Goal: Task Accomplishment & Management: Use online tool/utility

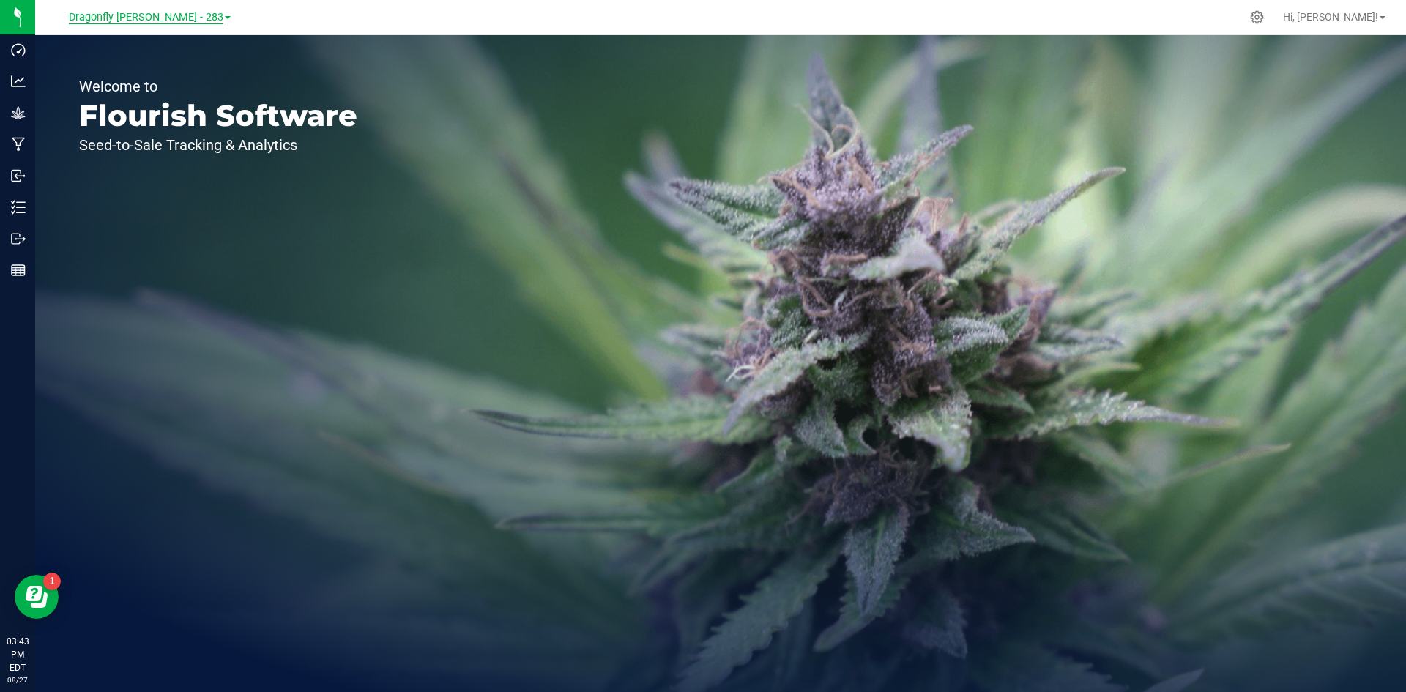
click at [155, 16] on span "Dragonfly Vega - 283" at bounding box center [146, 17] width 154 height 13
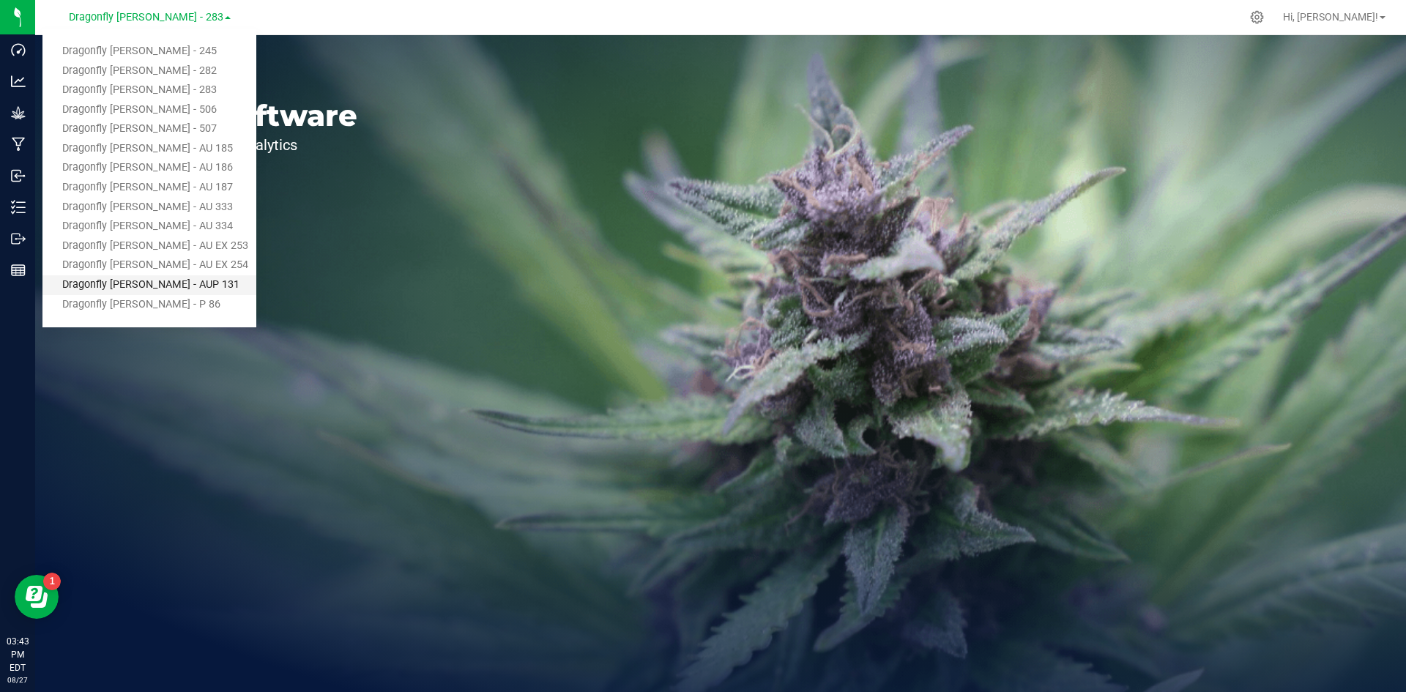
click at [192, 282] on link "Dragonfly [PERSON_NAME] - AUP 131" at bounding box center [149, 285] width 214 height 20
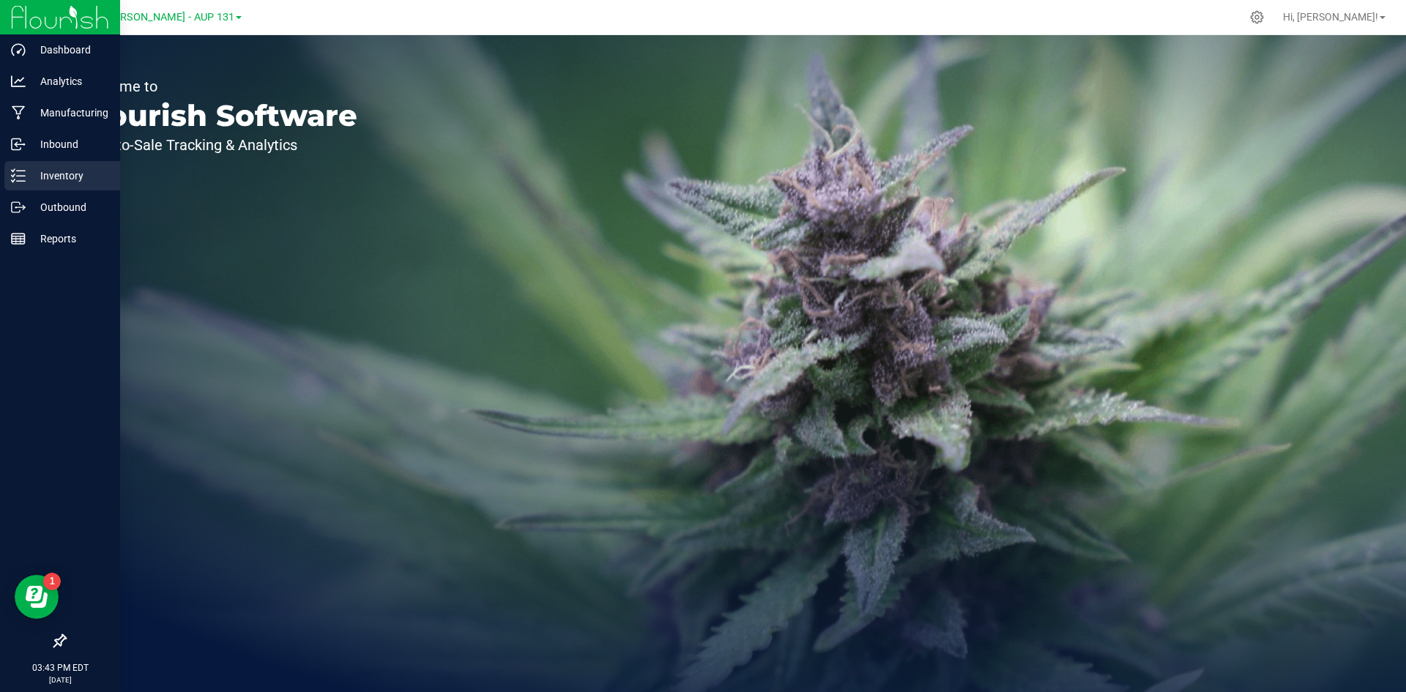
drag, startPoint x: 26, startPoint y: 176, endPoint x: 39, endPoint y: 176, distance: 12.4
click at [26, 176] on p "Inventory" at bounding box center [70, 176] width 88 height 18
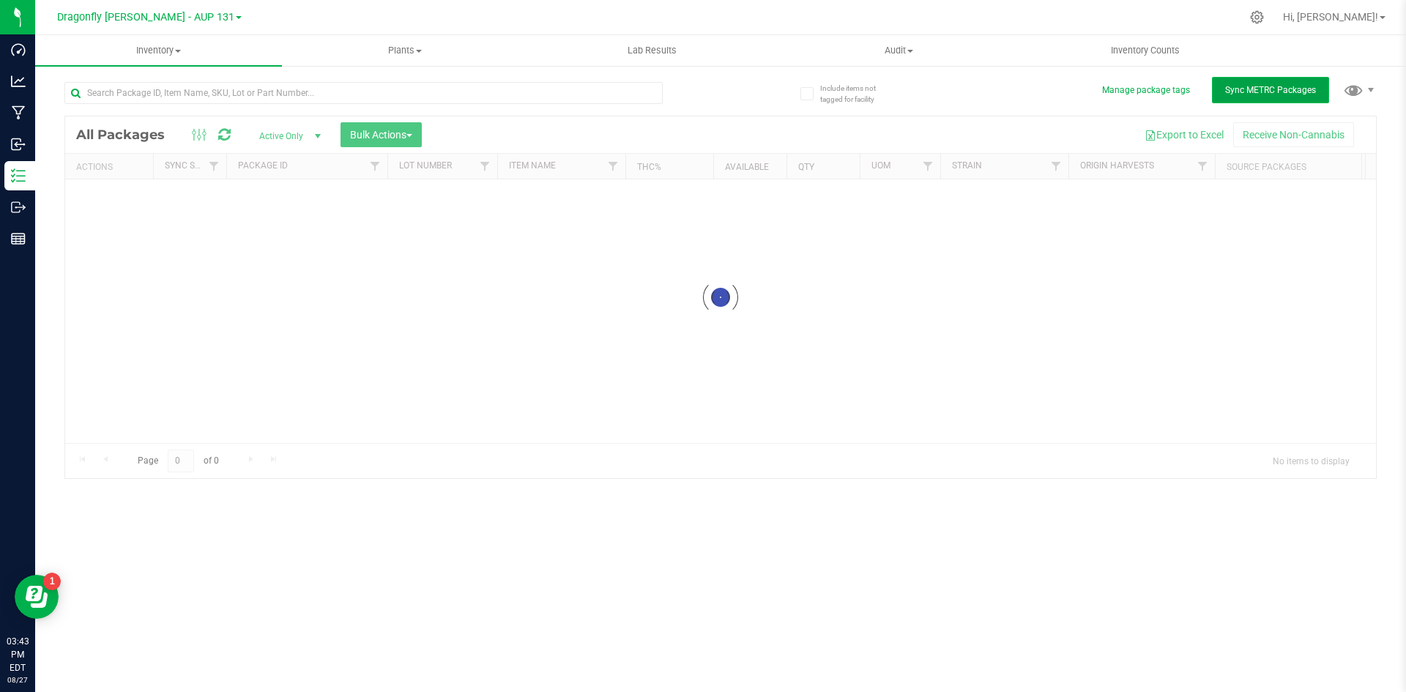
click at [1252, 90] on span "Sync METRC Packages" at bounding box center [1270, 90] width 91 height 10
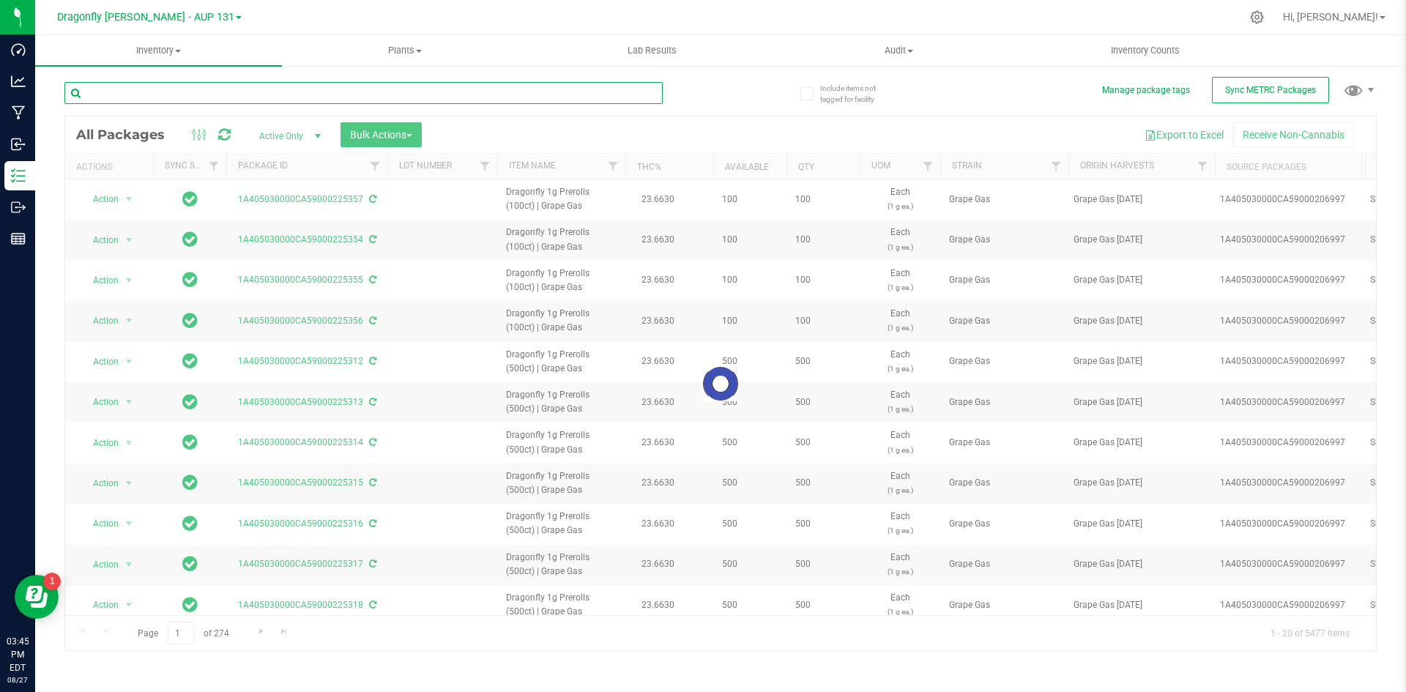
click at [220, 98] on input "text" at bounding box center [363, 93] width 598 height 22
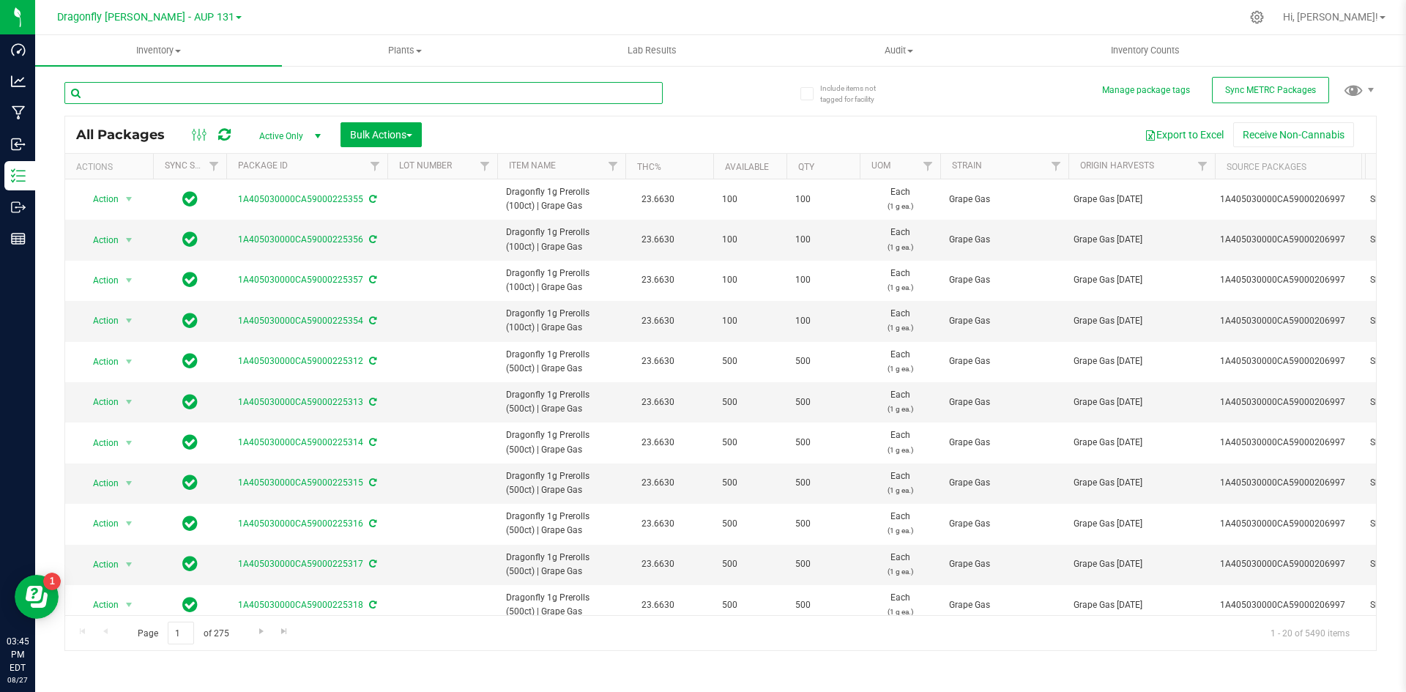
click at [348, 97] on input "text" at bounding box center [363, 93] width 598 height 22
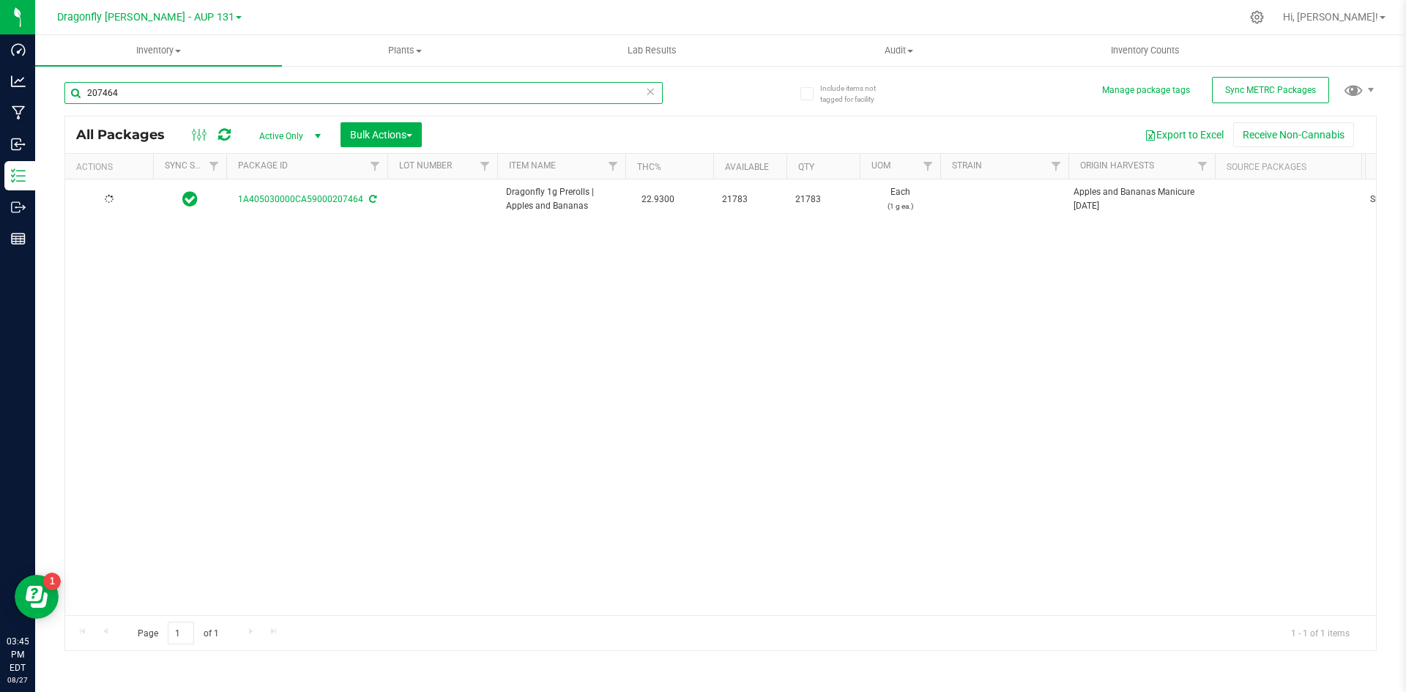
type input "207464"
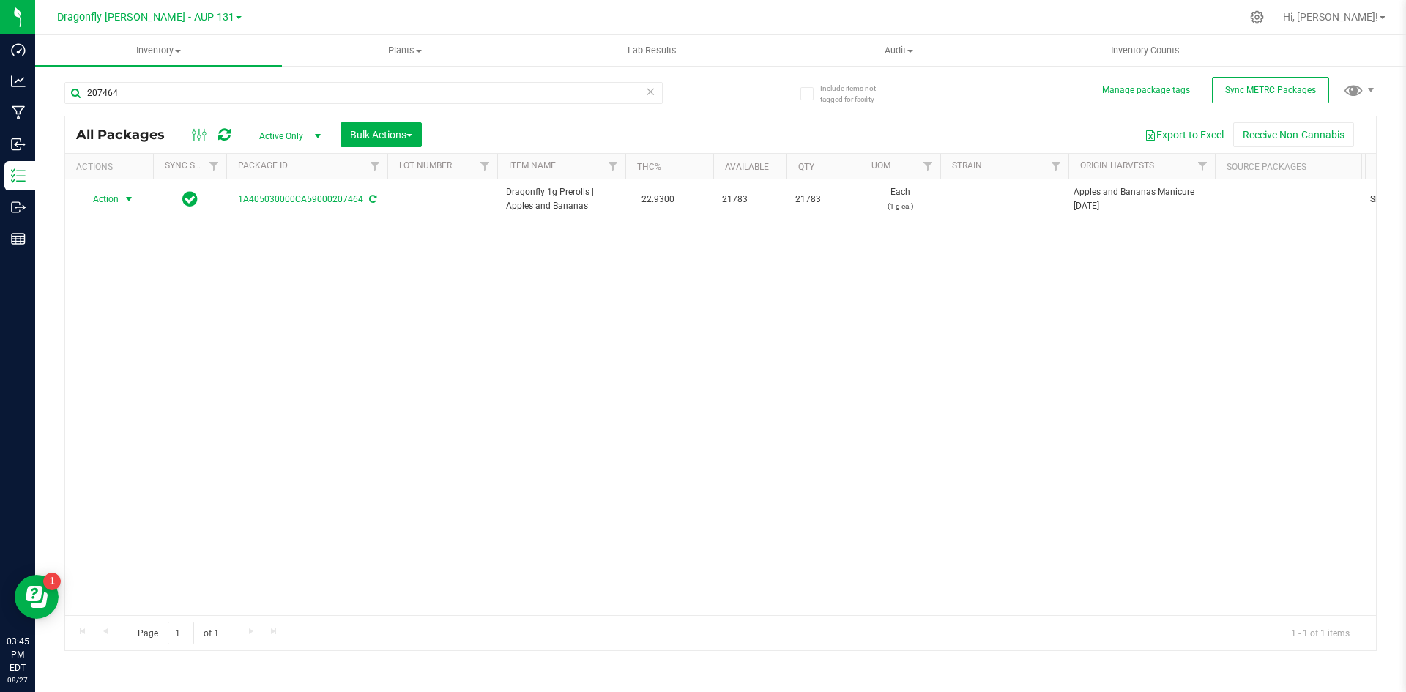
click at [109, 201] on span "Action" at bounding box center [100, 199] width 40 height 20
click at [123, 239] on li "Create package" at bounding box center [127, 245] width 92 height 22
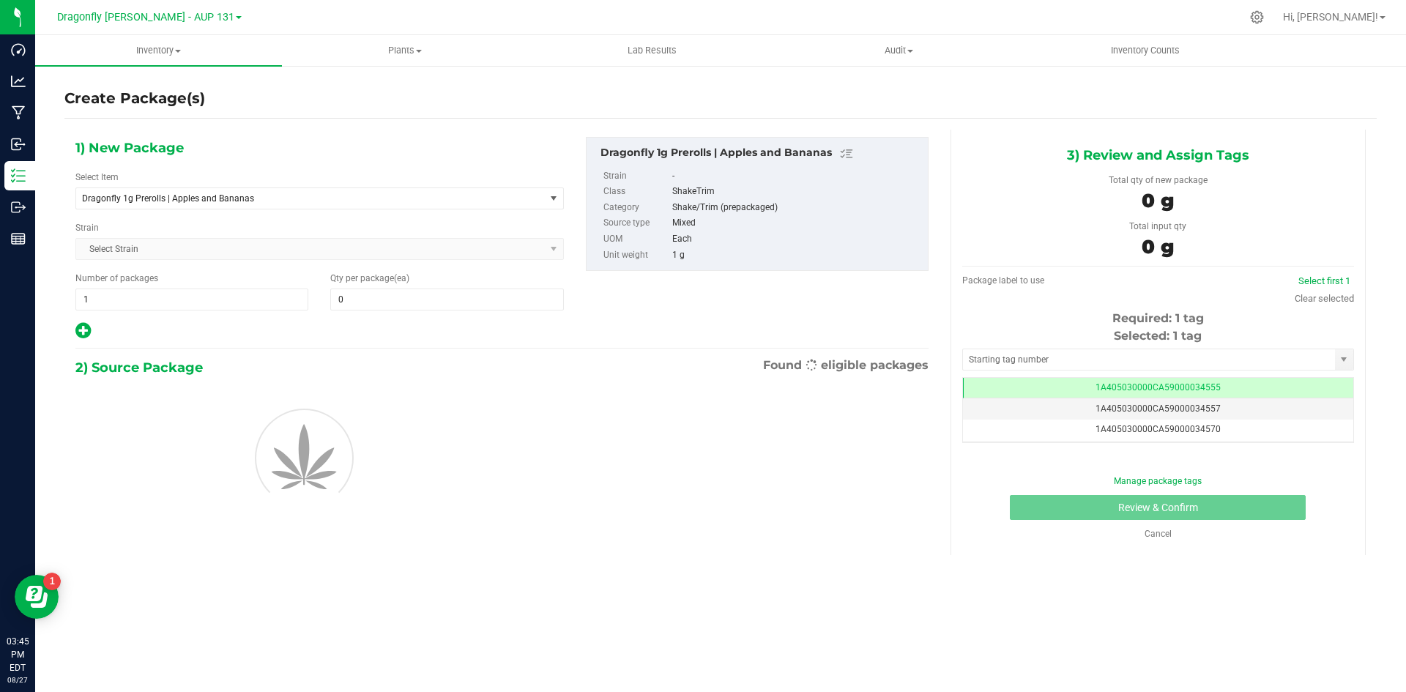
type input "0"
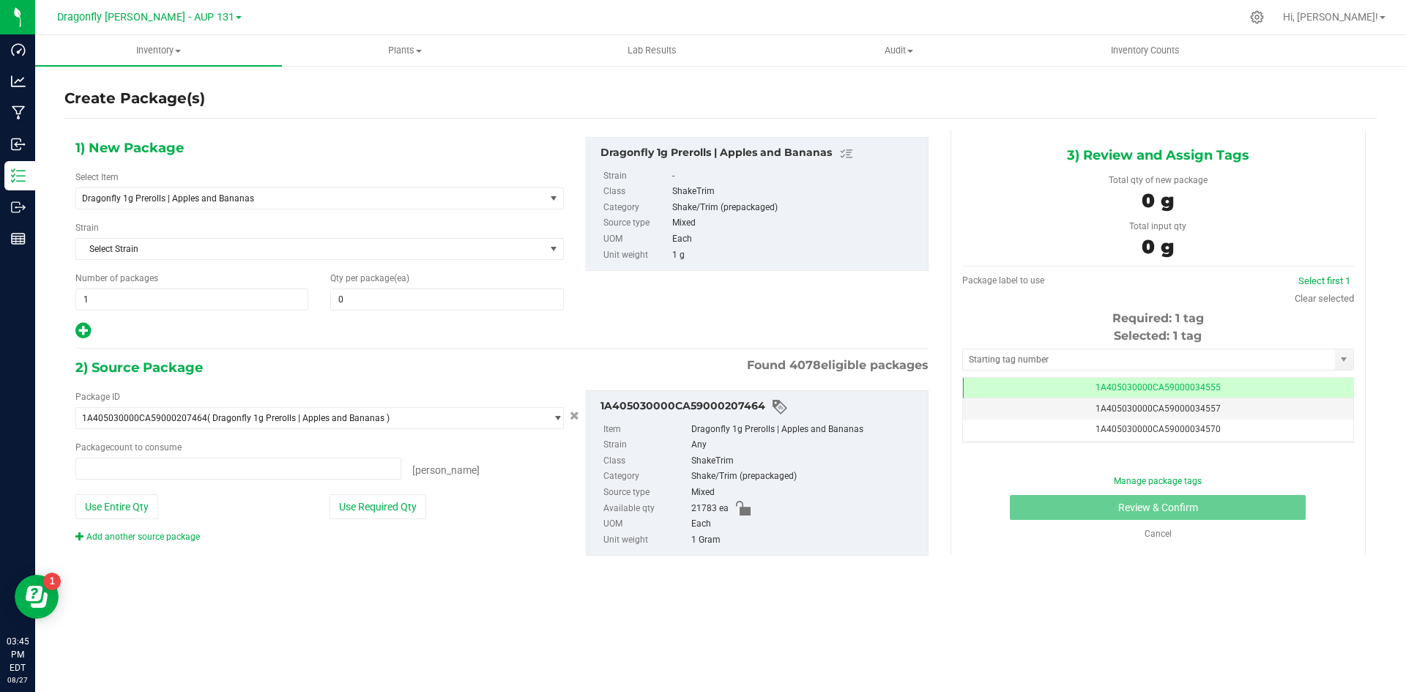
type input "0 ea"
click at [180, 302] on span "1 1" at bounding box center [191, 299] width 233 height 22
click at [180, 302] on input "1" at bounding box center [191, 299] width 231 height 20
type input "43"
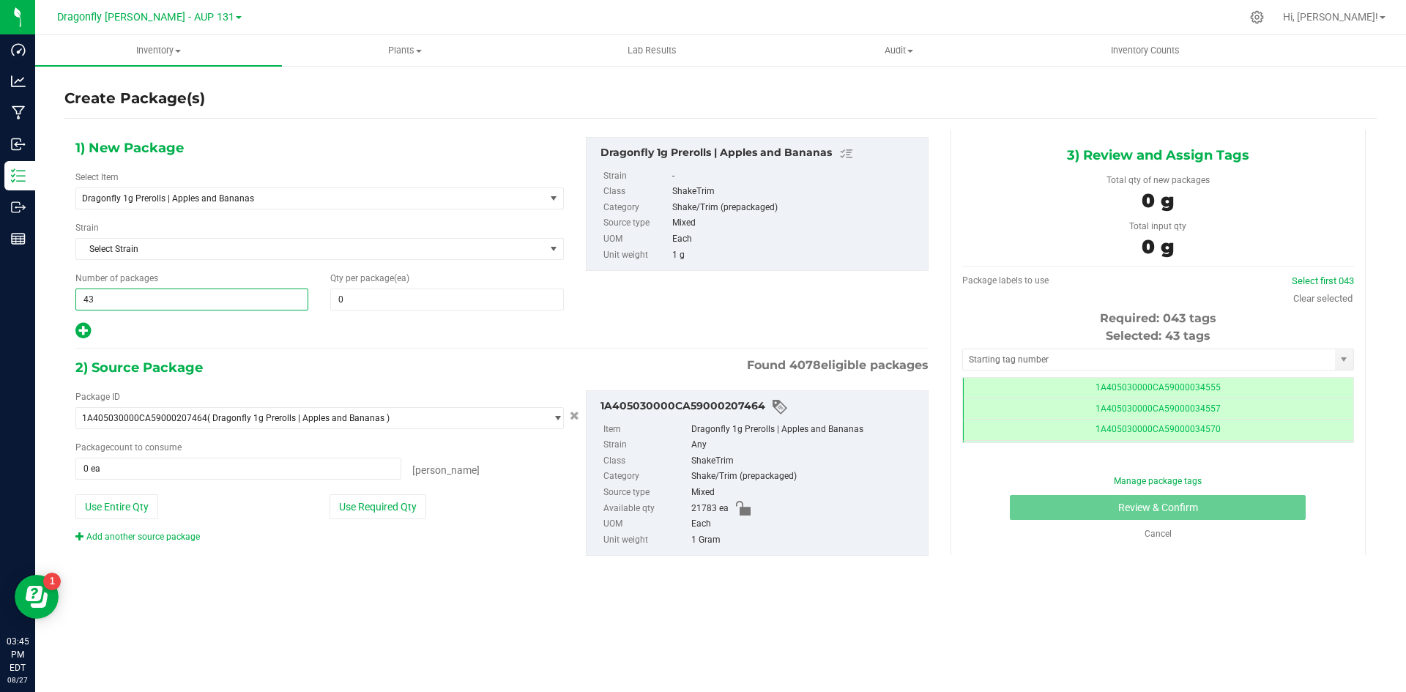
type input "43"
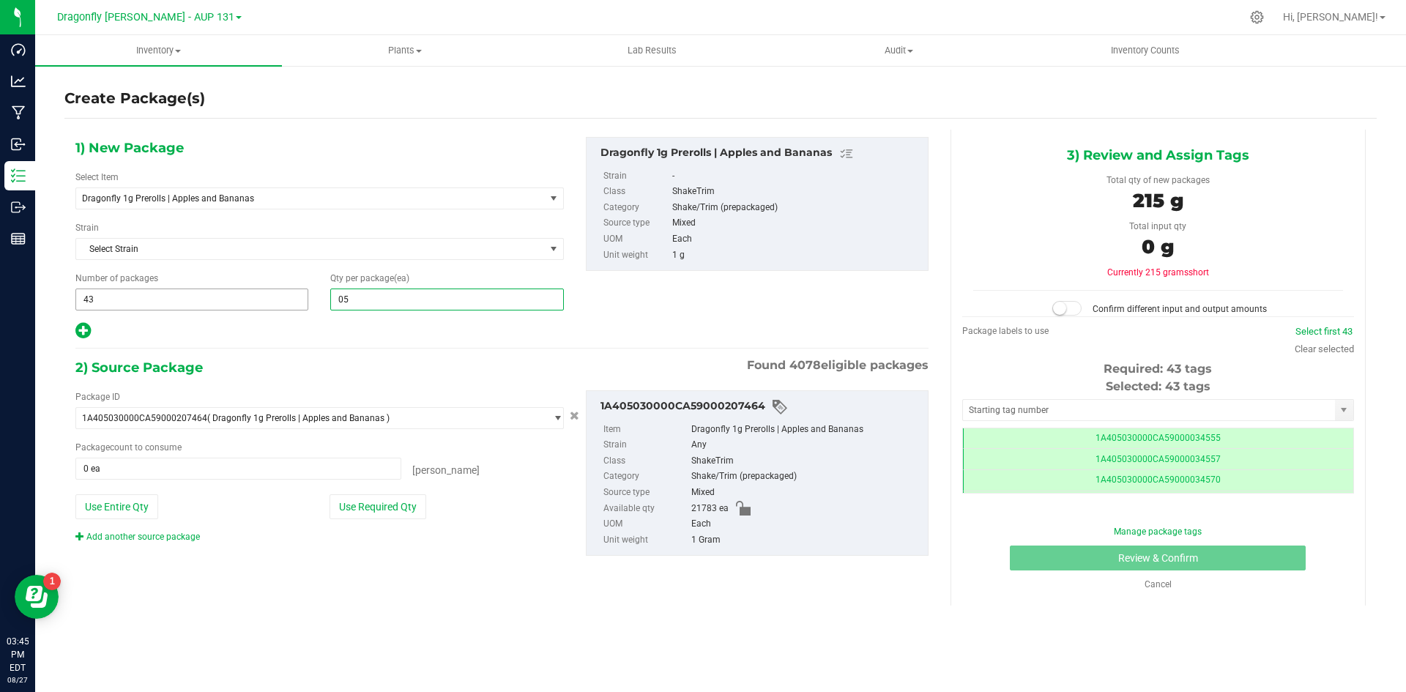
type input "0"
type input "8"
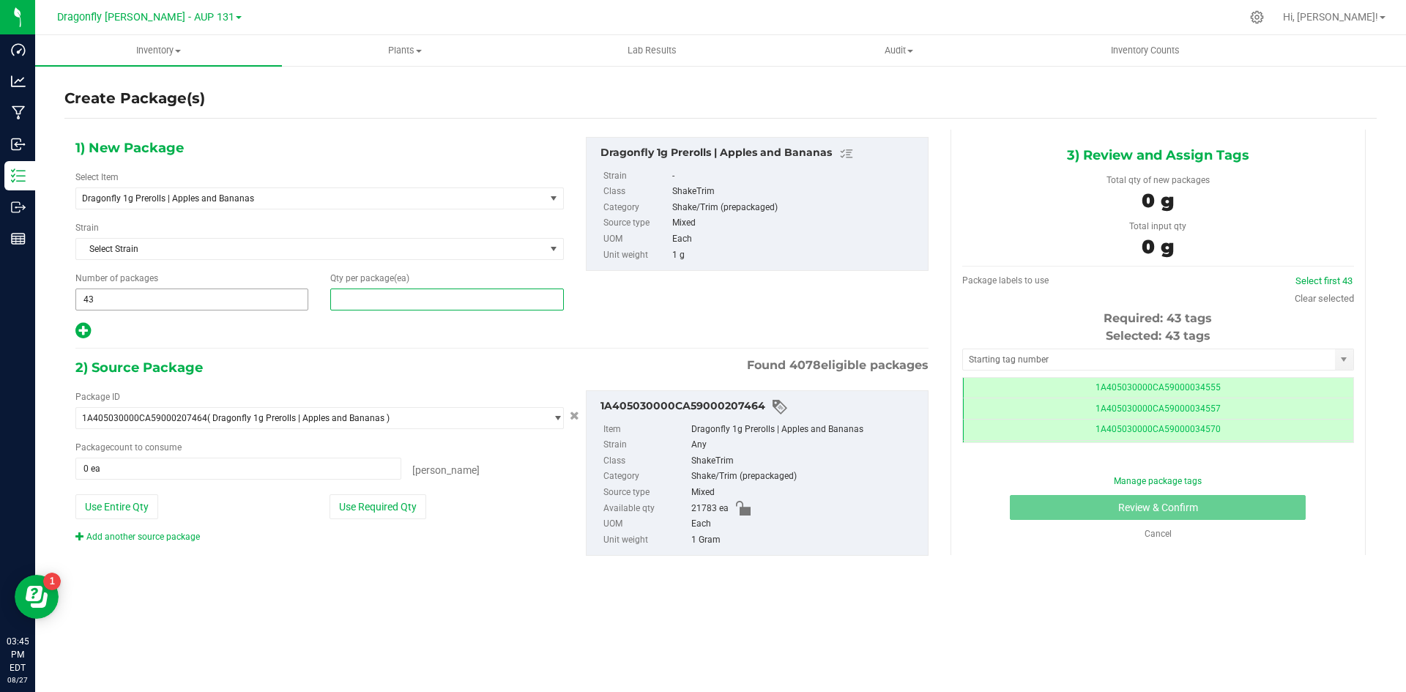
type input "8"
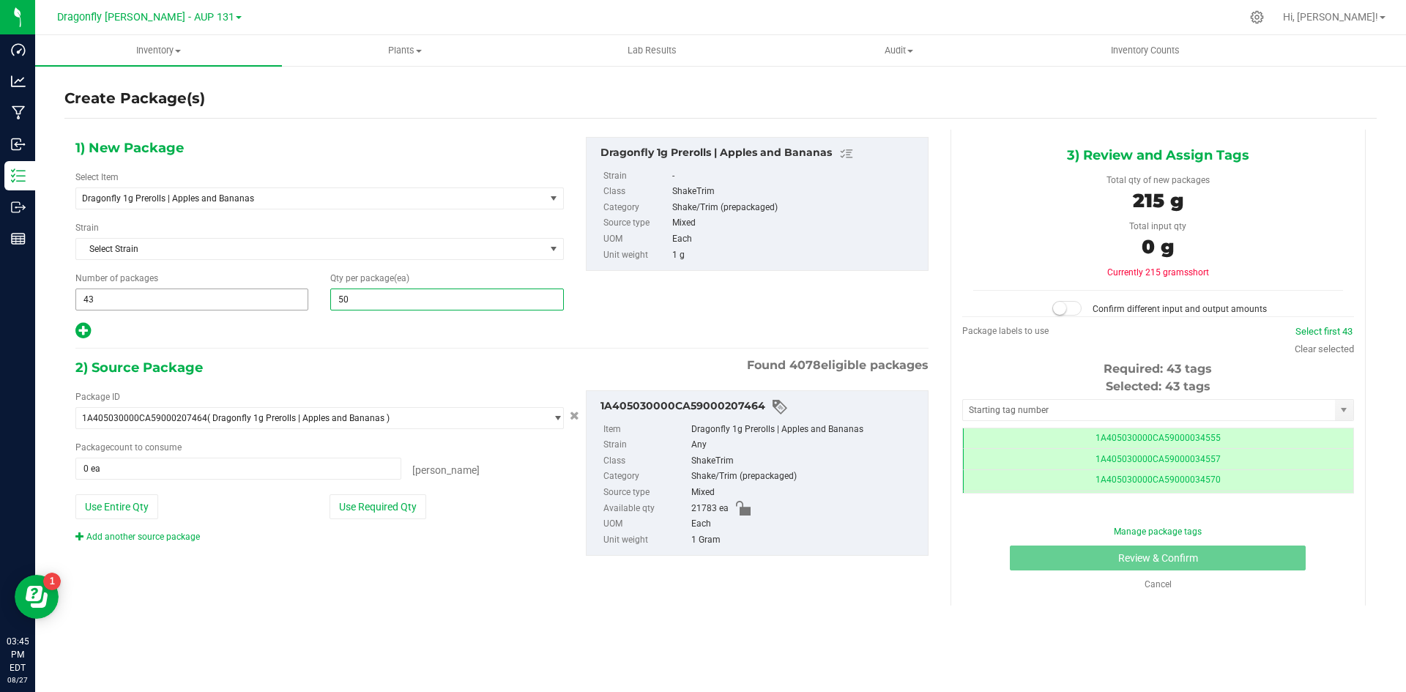
type input "500"
click at [347, 500] on button "Use Required Qty" at bounding box center [377, 506] width 97 height 25
type input "21500 ea"
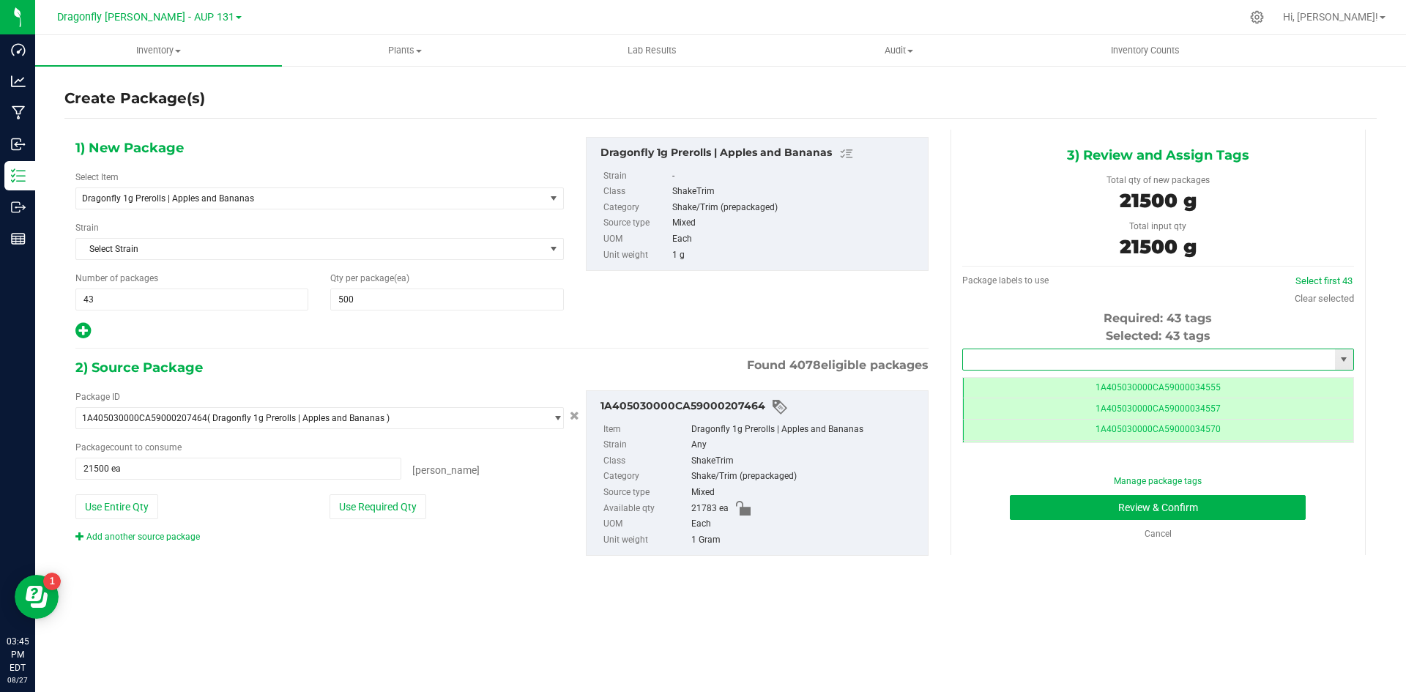
click at [1160, 357] on input "text" at bounding box center [1149, 359] width 372 height 20
click at [1163, 389] on li "1A405030000CA59000234852" at bounding box center [1158, 384] width 390 height 22
type input "1A405030000CA59000234852"
click at [1163, 504] on button "Review & Confirm" at bounding box center [1158, 507] width 296 height 25
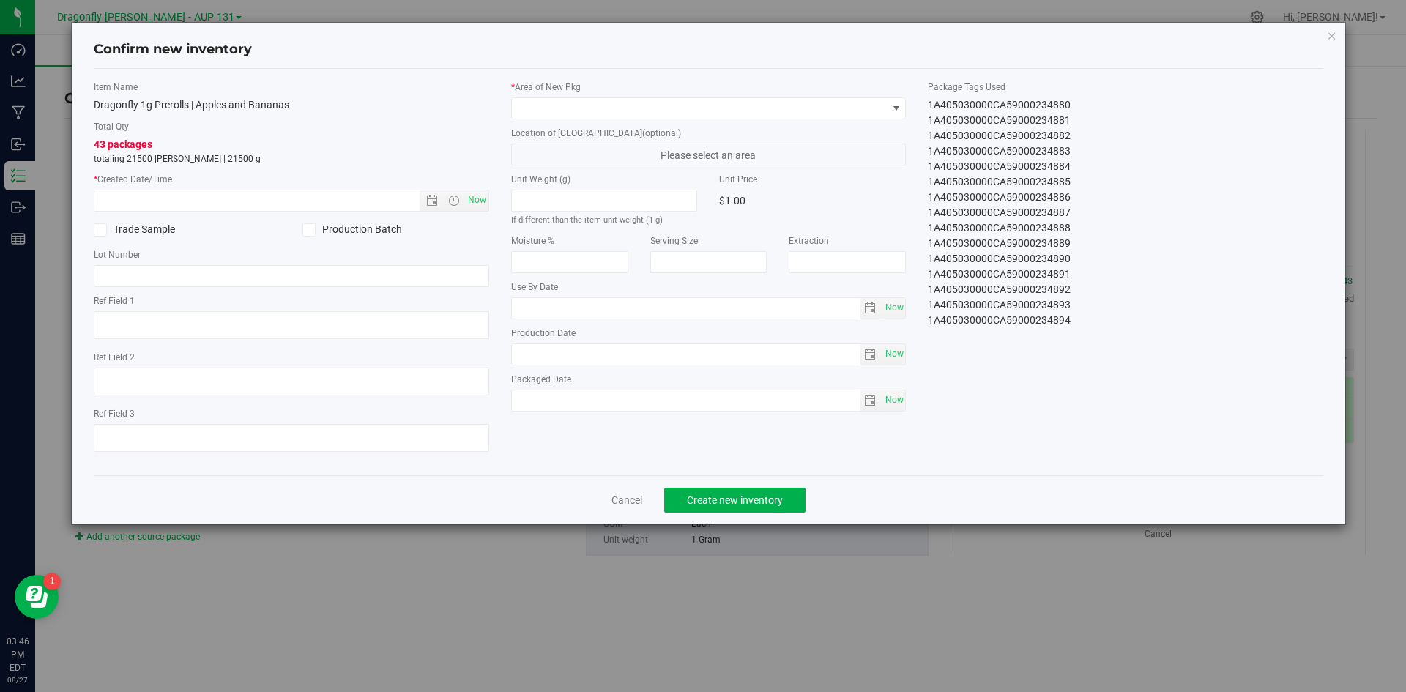
drag, startPoint x: 919, startPoint y: 101, endPoint x: 1086, endPoint y: 359, distance: 307.0
click at [1086, 359] on div "Item Name Dragonfly 1g Prerolls | Apples and Bananas Total Qty 43 packages tota…" at bounding box center [709, 272] width 1252 height 383
copy div "1A405030000CA59000234852 1A405030000CA59000234853 1A405030000CA59000234854 1A40…"
click at [624, 497] on link "Cancel" at bounding box center [626, 500] width 31 height 15
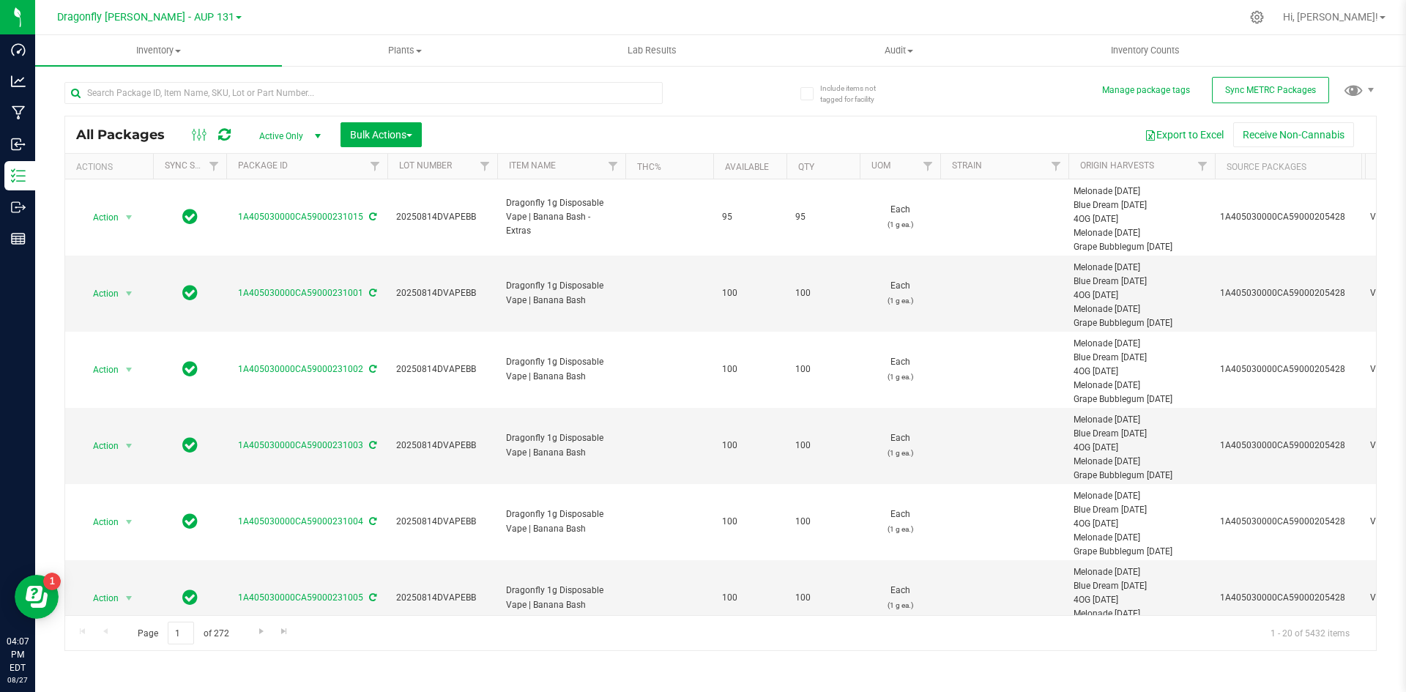
click at [1275, 105] on div "All Packages Active Only Active Only Lab Samples Locked All External Internal B…" at bounding box center [720, 359] width 1312 height 583
drag, startPoint x: 1267, startPoint y: 92, endPoint x: 1253, endPoint y: 92, distance: 13.9
click at [1266, 92] on span "Sync METRC Packages" at bounding box center [1270, 90] width 91 height 10
click at [319, 92] on input "text" at bounding box center [363, 93] width 598 height 22
type input "207450"
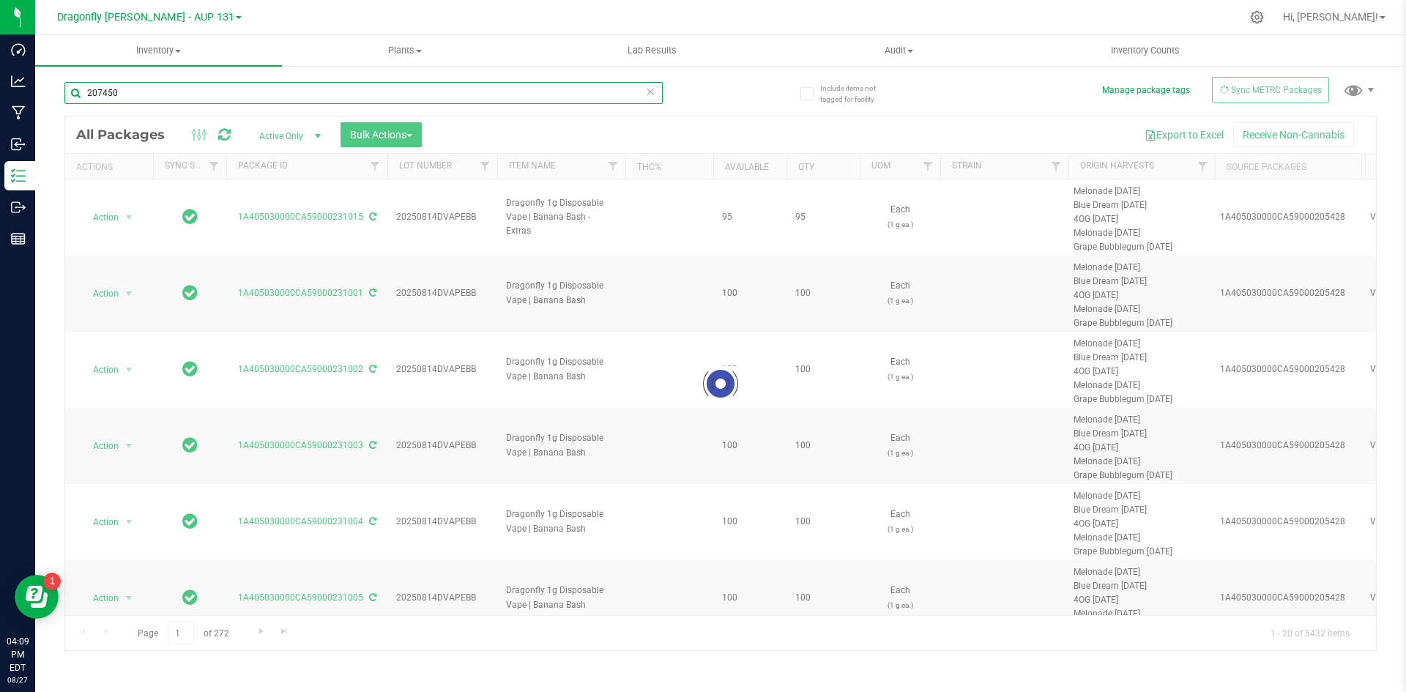
click at [179, 89] on input "207450" at bounding box center [363, 93] width 598 height 22
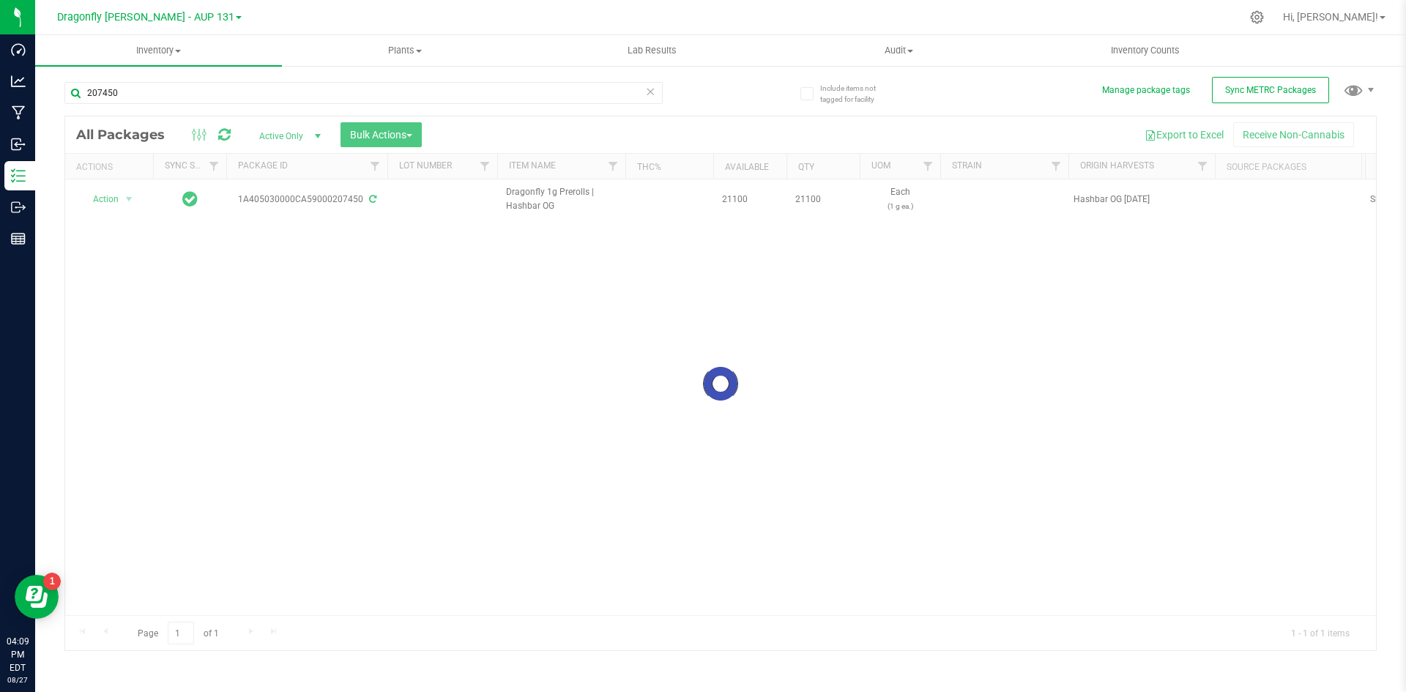
click at [122, 203] on div at bounding box center [720, 383] width 1310 height 534
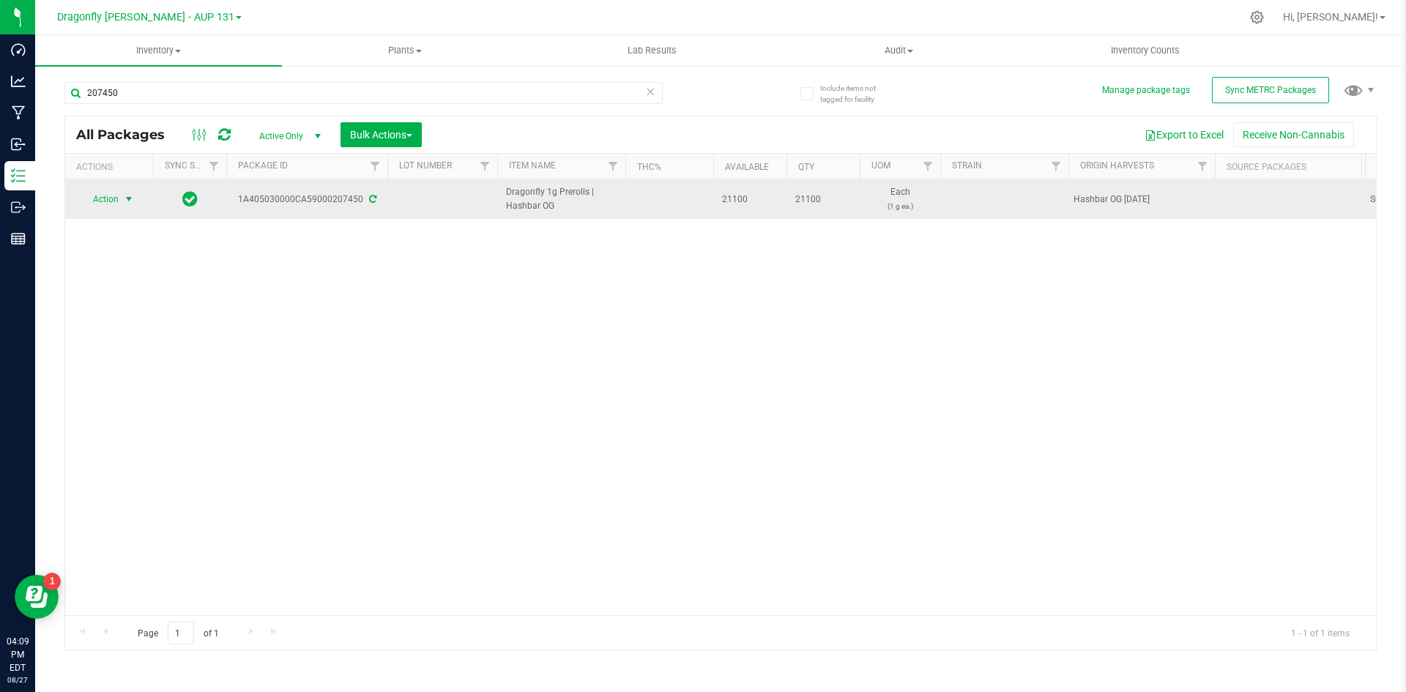
click at [122, 197] on span "select" at bounding box center [129, 199] width 18 height 20
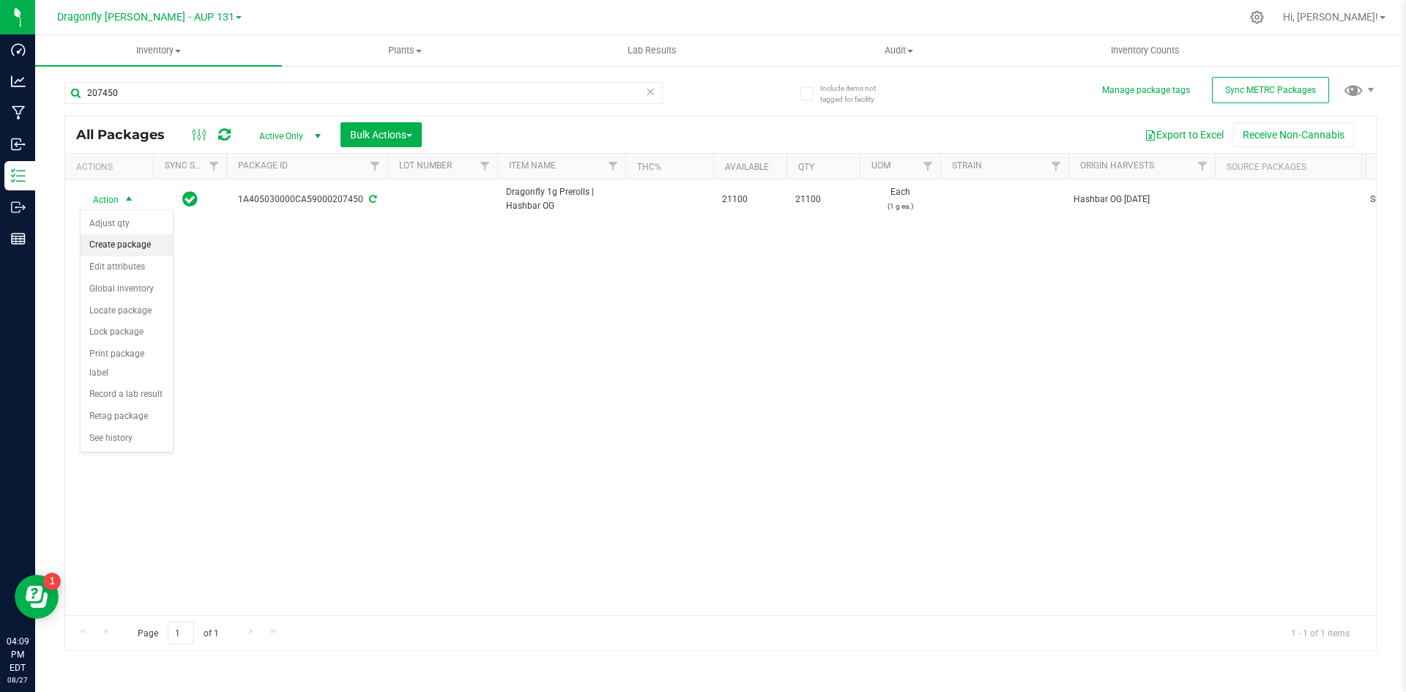
click at [130, 246] on li "Create package" at bounding box center [127, 245] width 92 height 22
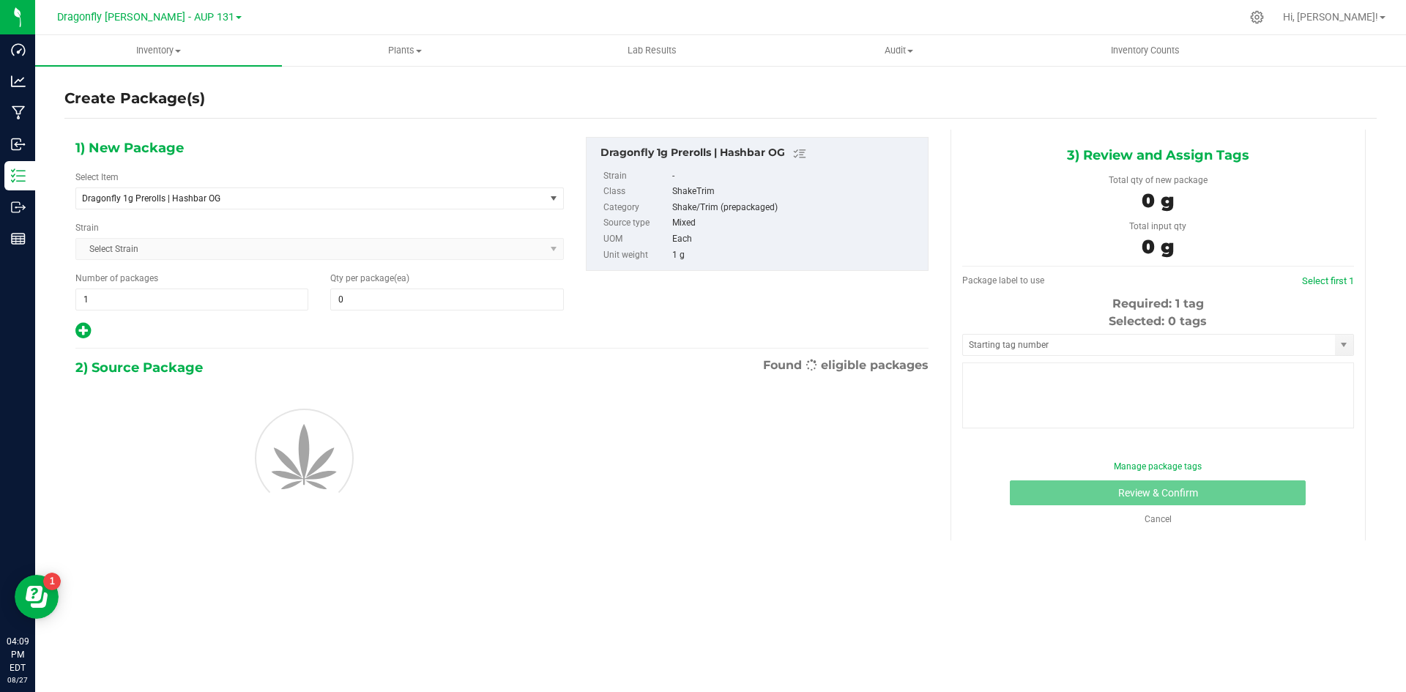
type input "0"
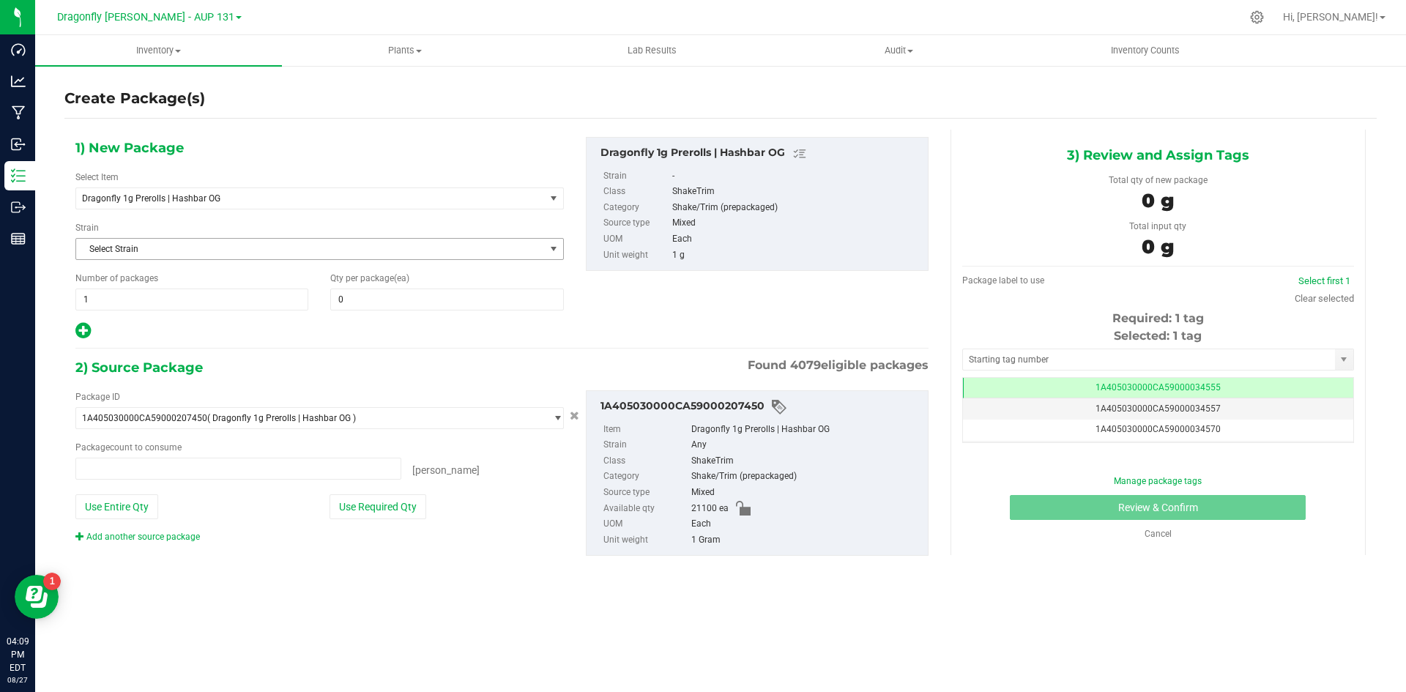
type input "0 ea"
click at [173, 302] on span "1 1" at bounding box center [191, 299] width 233 height 22
click at [173, 302] on input "1" at bounding box center [191, 299] width 231 height 20
type input "42"
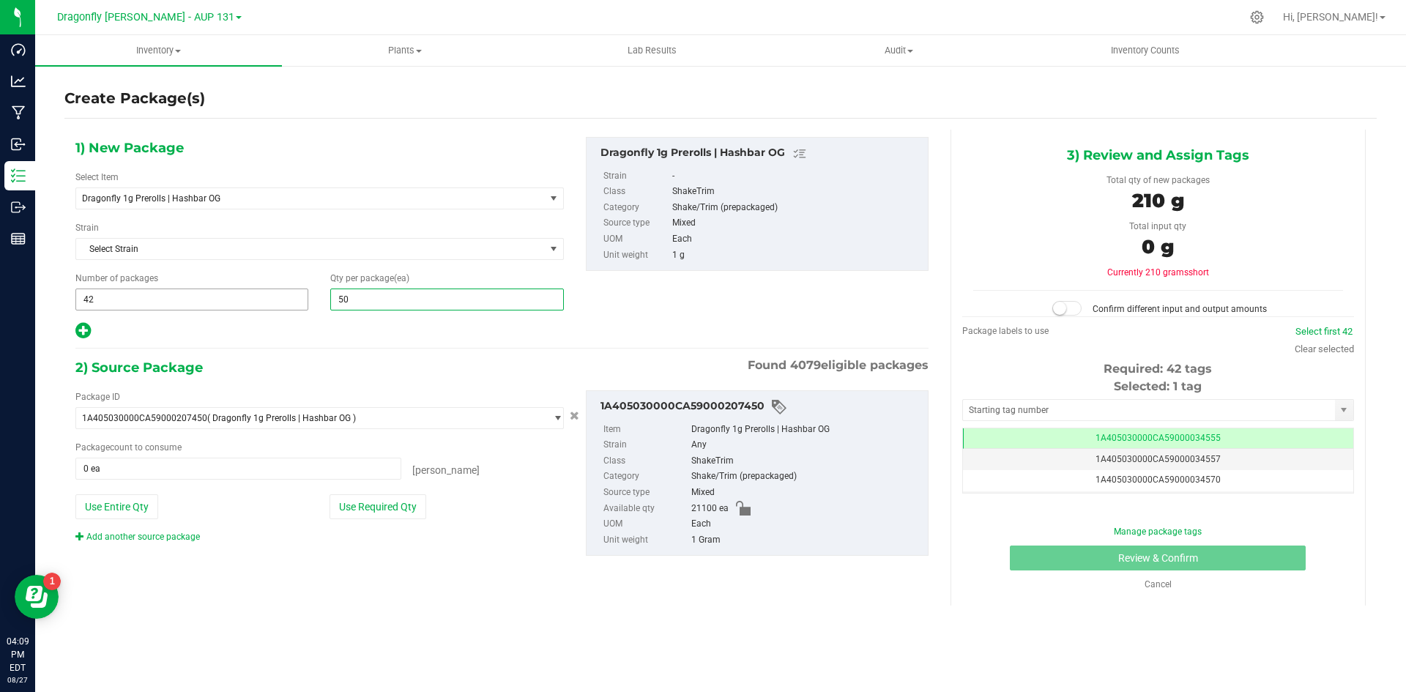
type input "500"
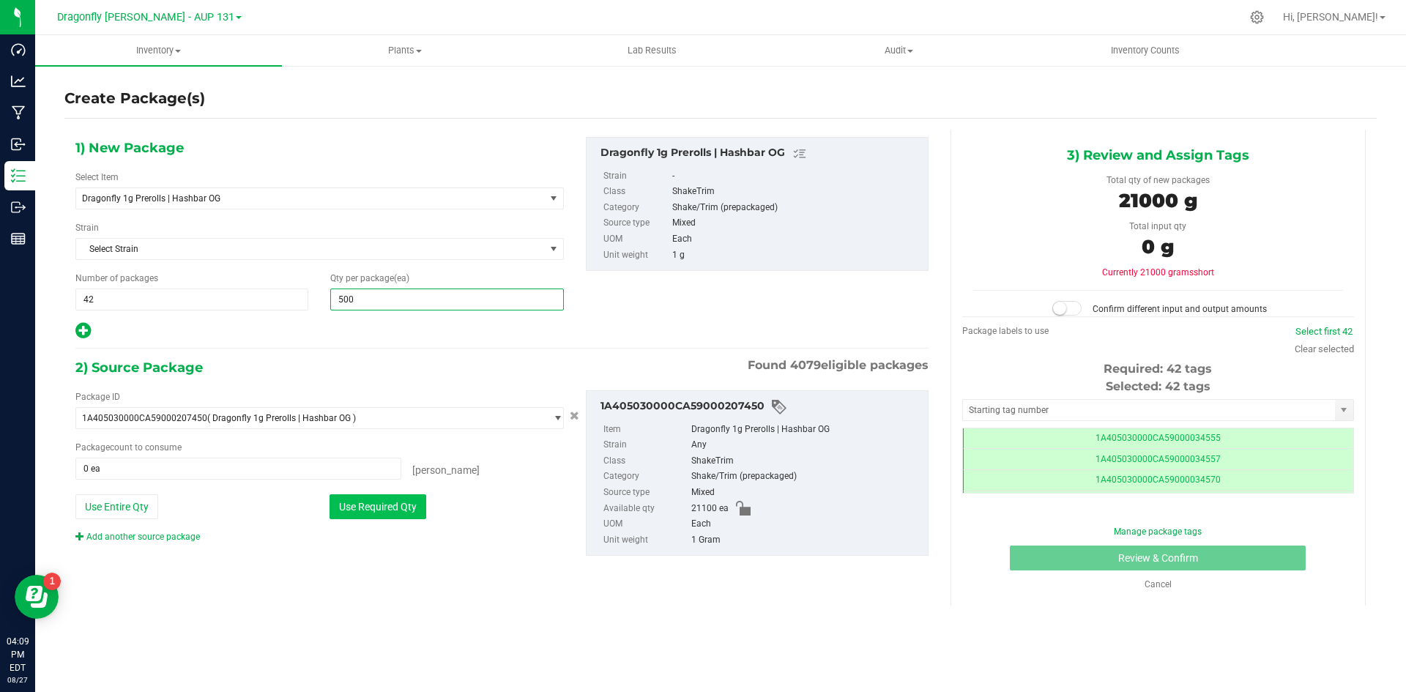
type input "500"
click at [384, 499] on button "Use Required Qty" at bounding box center [377, 506] width 97 height 25
type input "21000 ea"
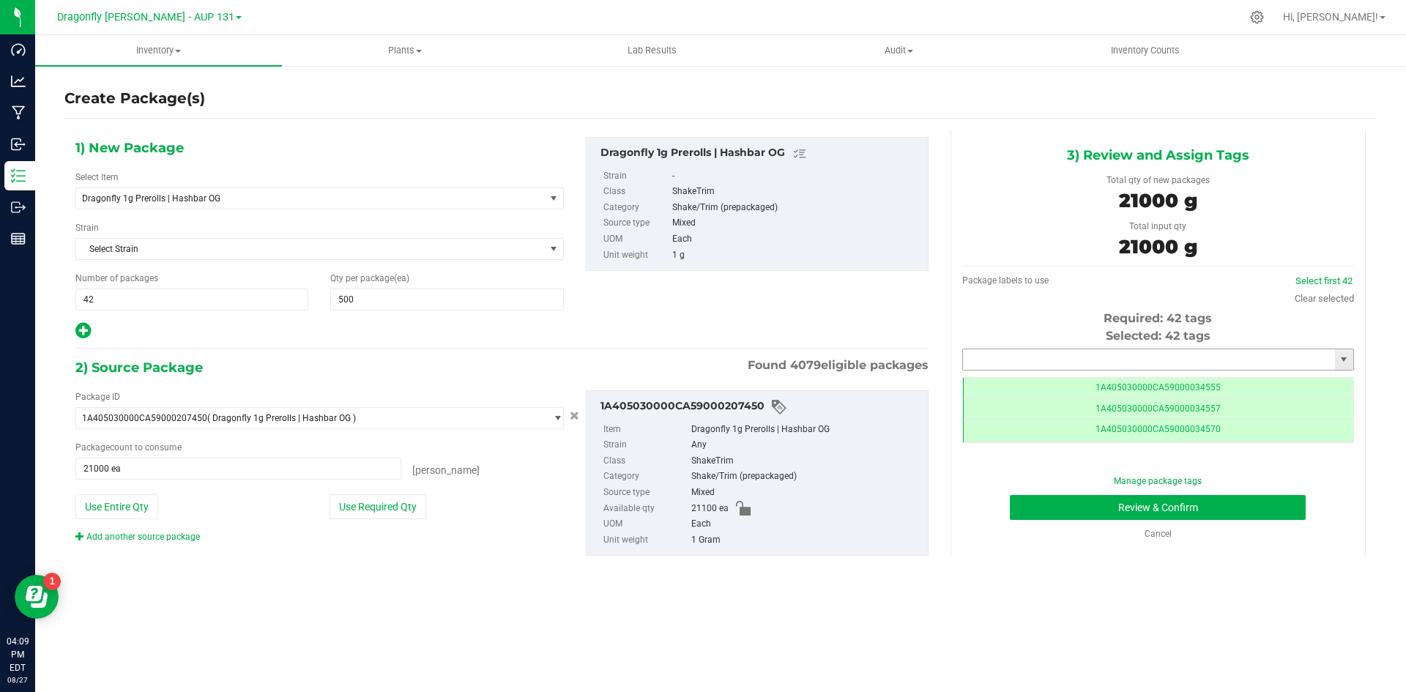
click at [1040, 359] on input "text" at bounding box center [1149, 359] width 372 height 20
click at [1122, 384] on li "1A405030000CA59000234898" at bounding box center [1158, 384] width 390 height 22
type input "1A405030000CA59000234898"
click at [1180, 506] on button "Review & Confirm" at bounding box center [1158, 507] width 296 height 25
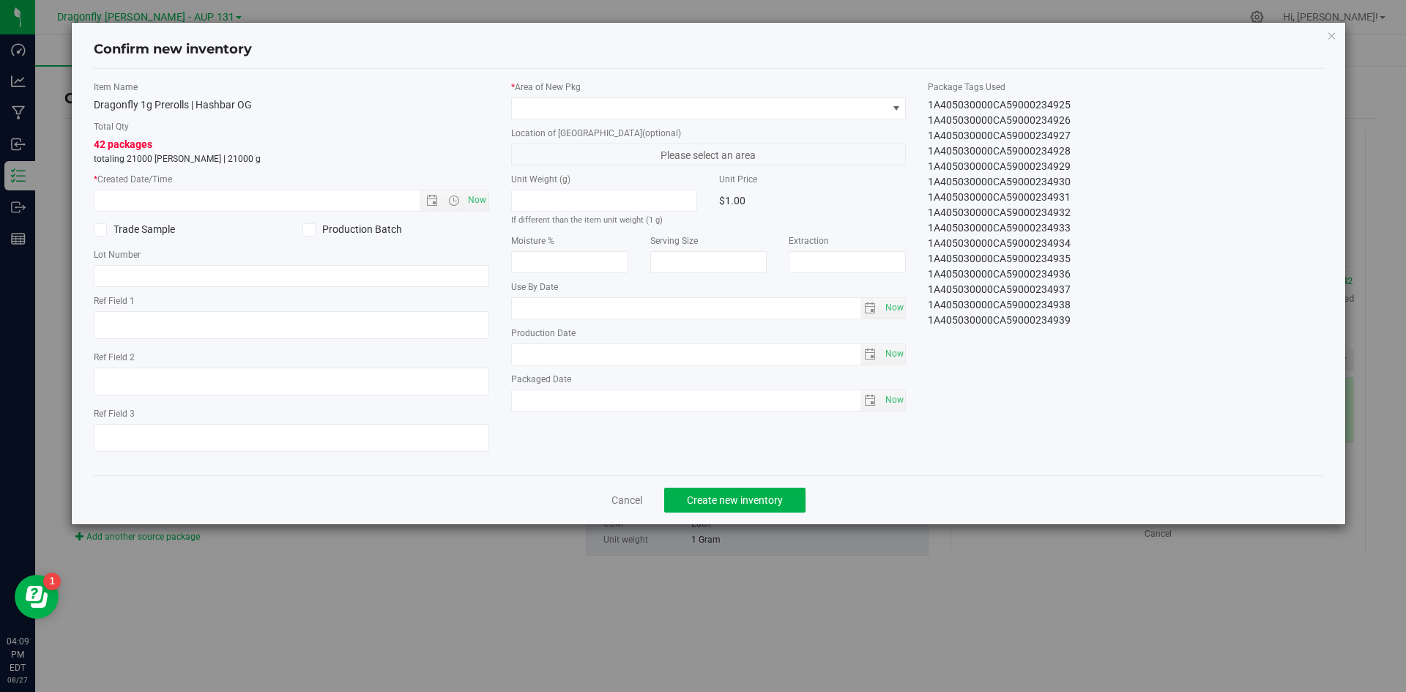
drag, startPoint x: 923, startPoint y: 100, endPoint x: 1076, endPoint y: 353, distance: 295.3
click at [1076, 353] on div "Item Name Dragonfly 1g Prerolls | Hashbar OG Total Qty 42 packages totaling 210…" at bounding box center [709, 272] width 1252 height 383
copy div "1A405030000CA59000234898 1A405030000CA59000234899 1A405030000CA59000234900 1A40…"
click at [620, 500] on link "Cancel" at bounding box center [626, 500] width 31 height 15
